Goal: Task Accomplishment & Management: Complete application form

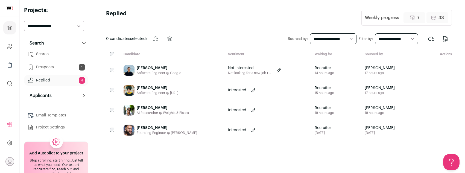
click at [60, 53] on link "Search" at bounding box center [56, 54] width 64 height 11
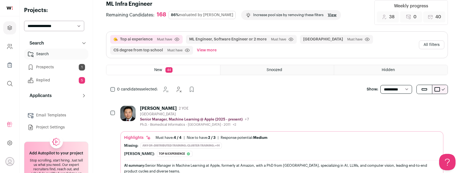
scroll to position [121, 0]
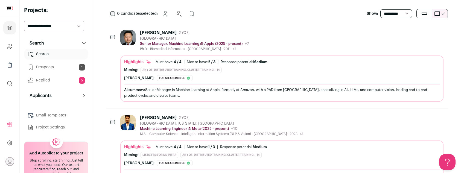
click at [211, 33] on div "[PERSON_NAME] 2 YOE" at bounding box center [194, 32] width 109 height 5
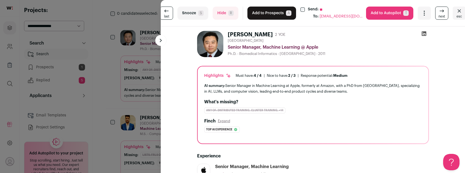
click at [281, 14] on button "Add to Prospects A" at bounding box center [271, 13] width 49 height 13
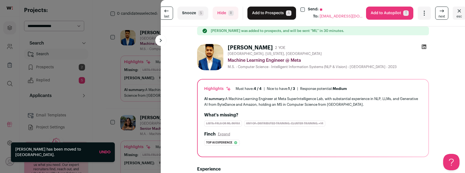
click at [274, 13] on button "Add to Prospects A" at bounding box center [271, 13] width 49 height 13
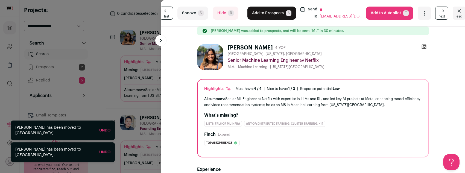
click at [274, 13] on button "Add to Prospects A" at bounding box center [271, 13] width 49 height 13
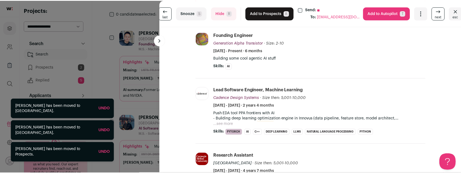
scroll to position [47, 0]
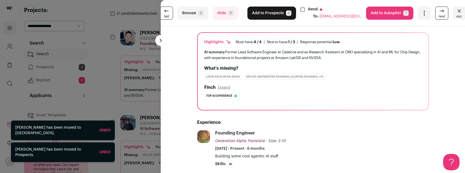
click at [269, 15] on button "Add to Prospects A" at bounding box center [271, 13] width 49 height 13
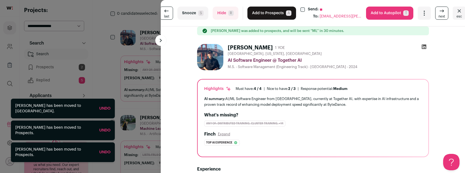
click at [266, 15] on button "Add to Prospects A" at bounding box center [271, 13] width 49 height 13
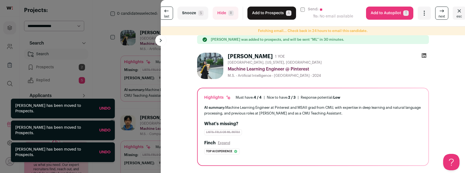
click at [266, 15] on button "Add to Prospects A" at bounding box center [271, 13] width 49 height 13
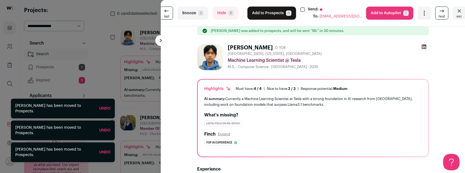
click at [266, 15] on button "Add to Prospects A" at bounding box center [271, 13] width 49 height 13
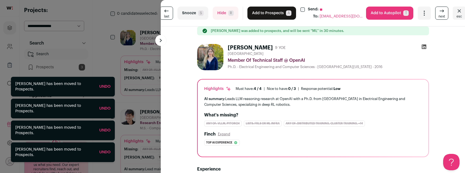
click at [266, 15] on button "Add to Prospects A" at bounding box center [271, 13] width 49 height 13
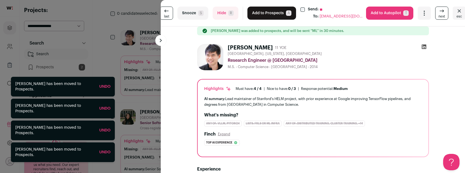
click at [266, 15] on button "Add to Prospects A" at bounding box center [271, 13] width 49 height 13
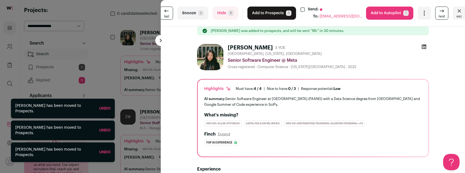
click at [266, 15] on button "Add to Prospects A" at bounding box center [271, 13] width 49 height 13
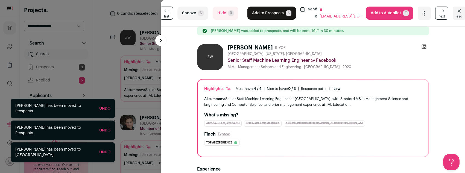
click at [58, 54] on div "last Snooze S Hide R Add to Prospects A Send: ** To: [EMAIL_ADDRESS][DOMAIN_NAM…" at bounding box center [232, 86] width 465 height 173
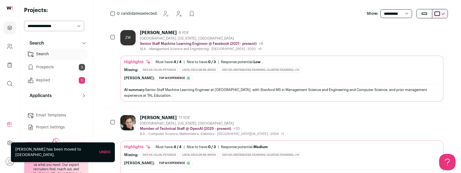
click at [56, 64] on link "Prospects 3" at bounding box center [56, 67] width 64 height 11
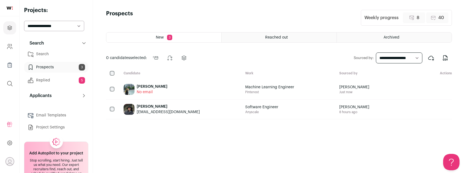
click at [56, 55] on link "Search" at bounding box center [56, 54] width 64 height 11
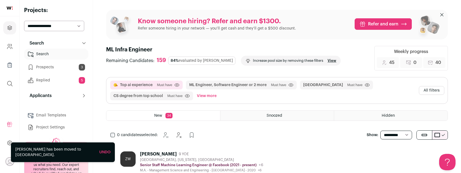
click at [49, 79] on link "Replied 5" at bounding box center [56, 80] width 64 height 11
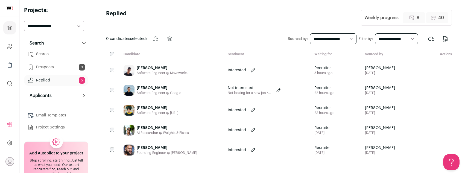
click at [43, 67] on link "Prospects 3" at bounding box center [56, 67] width 64 height 11
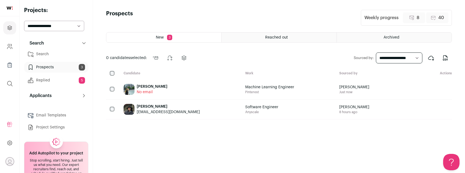
click at [279, 36] on span "Reached out" at bounding box center [276, 38] width 23 height 4
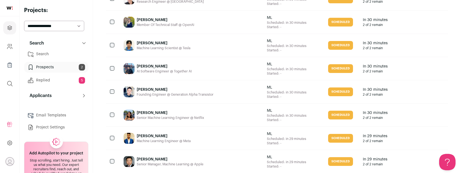
scroll to position [514, 0]
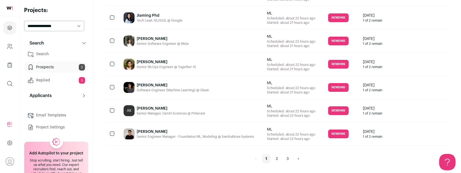
click at [289, 161] on link "3" at bounding box center [287, 158] width 9 height 9
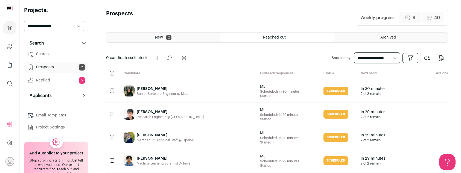
click at [60, 57] on link "Search" at bounding box center [56, 54] width 64 height 11
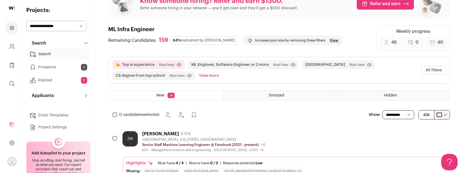
scroll to position [53, 0]
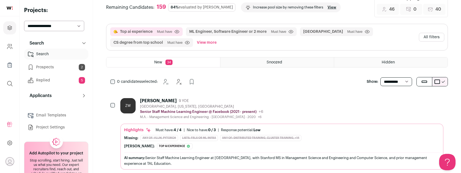
click at [211, 99] on div "Zheng Wu 9 YOE" at bounding box center [201, 100] width 123 height 5
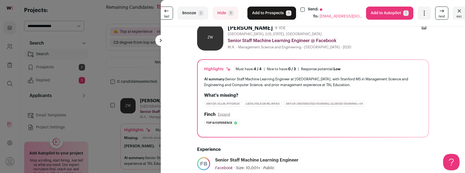
scroll to position [0, 0]
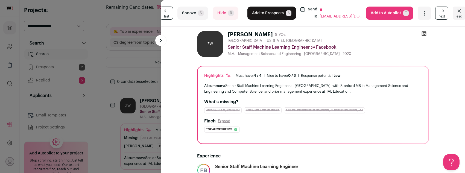
click at [274, 16] on button "Add to Prospects A" at bounding box center [271, 13] width 49 height 13
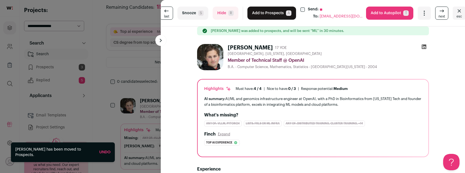
click at [268, 16] on button "Add to Prospects A" at bounding box center [271, 13] width 49 height 13
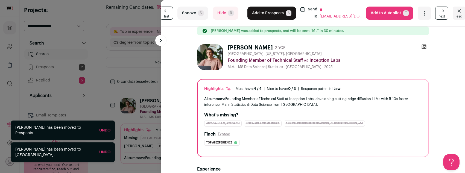
click at [268, 16] on button "Add to Prospects A" at bounding box center [271, 13] width 49 height 13
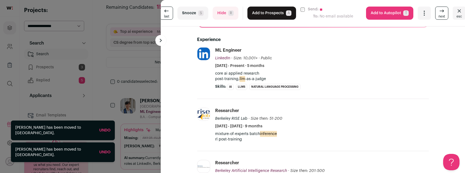
scroll to position [97, 0]
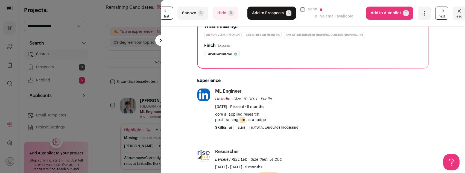
drag, startPoint x: 262, startPoint y: 14, endPoint x: 253, endPoint y: 61, distance: 48.2
click at [253, 62] on turbo-frame "last Snooze S Hide R Add to Prospects A Send: ** To: No email available Are you…" at bounding box center [313, 86] width 304 height 173
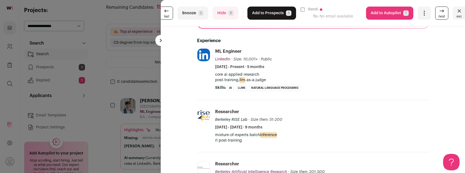
scroll to position [159, 0]
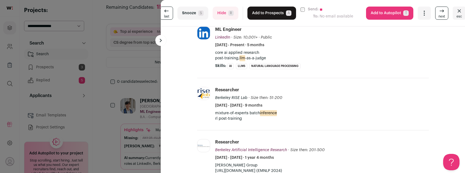
click at [231, 14] on button "Hide R" at bounding box center [226, 13] width 26 height 13
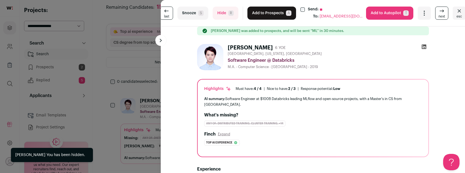
click at [270, 14] on button "Add to Prospects A" at bounding box center [271, 13] width 49 height 13
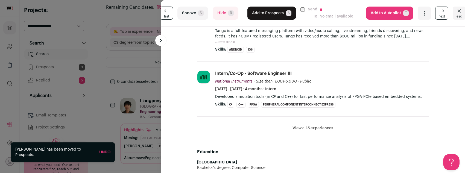
scroll to position [187, 0]
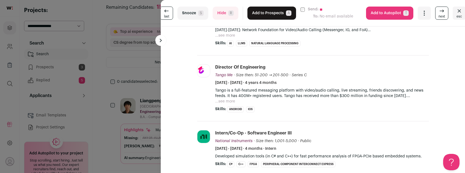
click at [268, 14] on button "Add to Prospects A" at bounding box center [271, 13] width 49 height 13
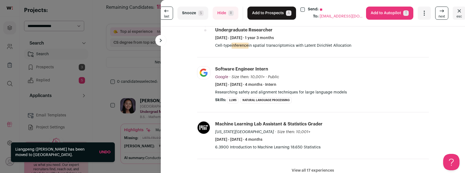
scroll to position [281, 0]
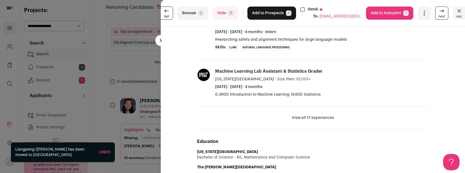
click at [276, 12] on button "Add to Prospects A" at bounding box center [271, 13] width 49 height 13
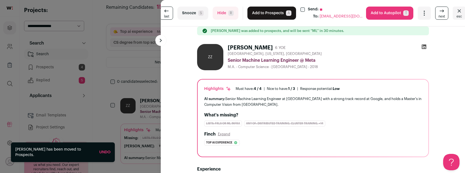
click at [276, 12] on button "Add to Prospects A" at bounding box center [271, 13] width 49 height 13
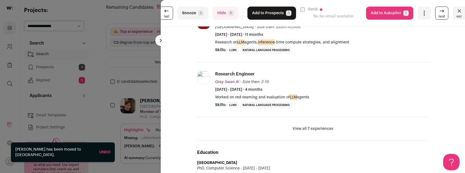
scroll to position [221, 0]
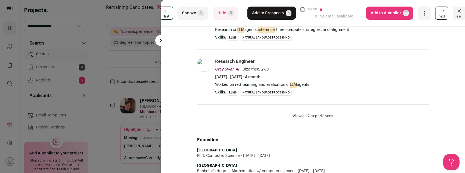
click at [267, 16] on button "Add to Prospects A" at bounding box center [271, 13] width 49 height 13
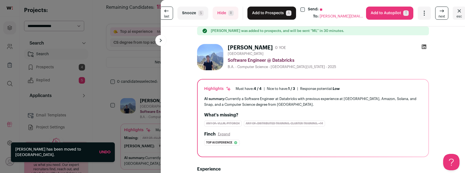
click at [267, 16] on button "Add to Prospects A" at bounding box center [271, 13] width 49 height 13
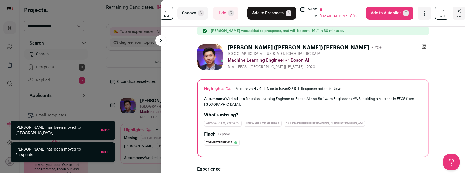
click at [267, 16] on button "Add to Prospects A" at bounding box center [271, 13] width 49 height 13
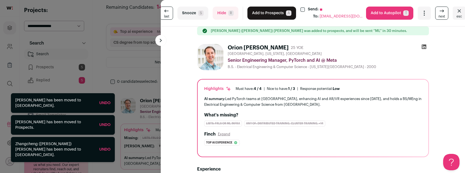
click at [267, 16] on button "Add to Prospects A" at bounding box center [271, 13] width 49 height 13
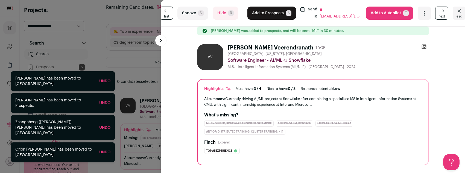
click at [267, 16] on button "Add to Prospects A" at bounding box center [271, 13] width 49 height 13
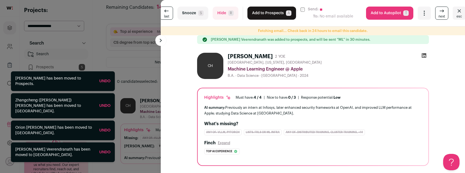
click at [270, 14] on button "Add to Prospects A" at bounding box center [271, 13] width 49 height 13
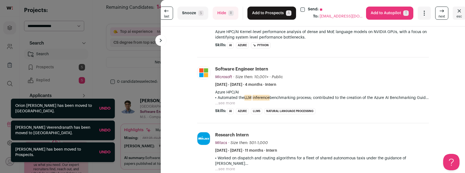
scroll to position [118, 0]
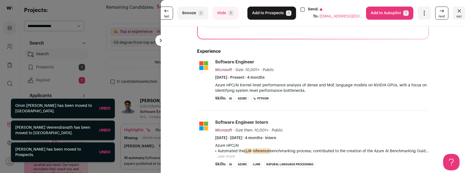
click at [272, 13] on button "Add to Prospects A" at bounding box center [271, 13] width 49 height 13
